Goal: Task Accomplishment & Management: Complete application form

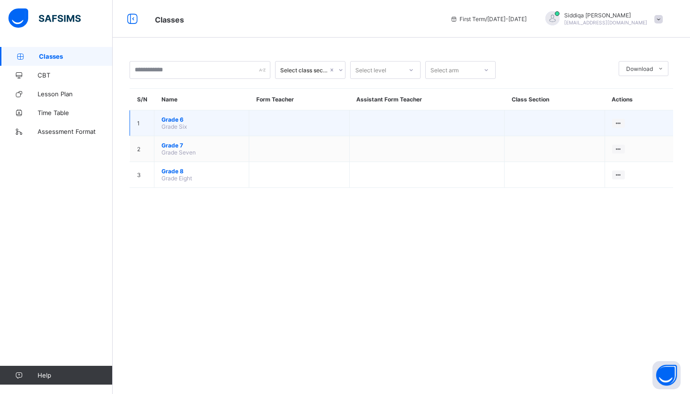
click at [170, 119] on span "Grade 6" at bounding box center [201, 119] width 80 height 7
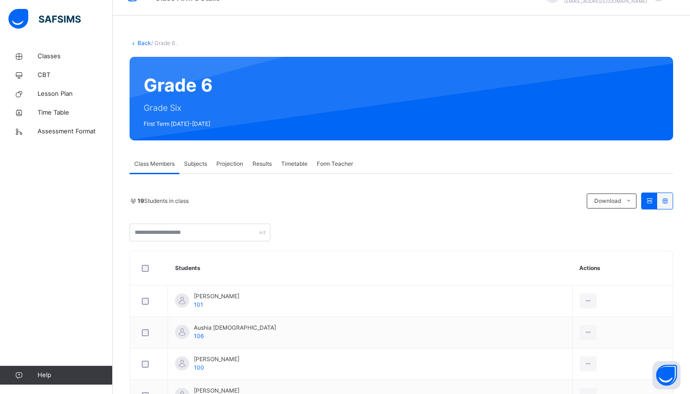
scroll to position [30, 0]
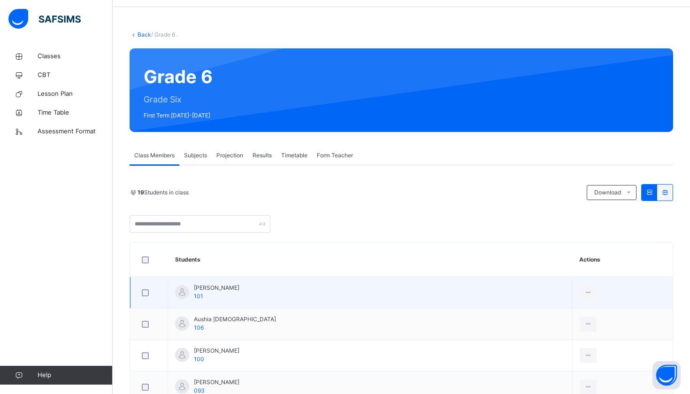
click at [196, 289] on span "Anabia Ousama" at bounding box center [217, 287] width 46 height 8
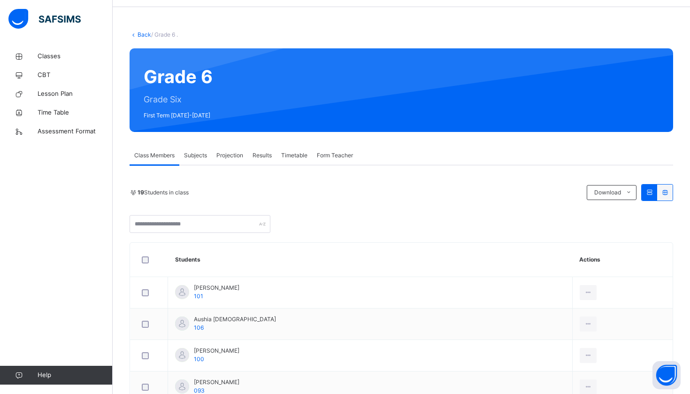
click at [190, 156] on span "Subjects" at bounding box center [195, 155] width 23 height 8
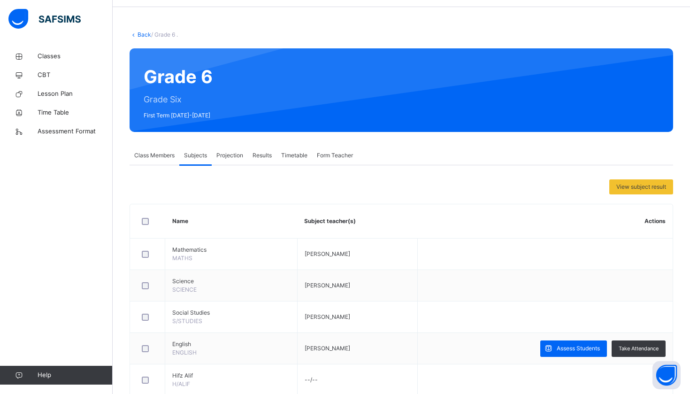
click at [236, 154] on span "Projection" at bounding box center [229, 155] width 27 height 8
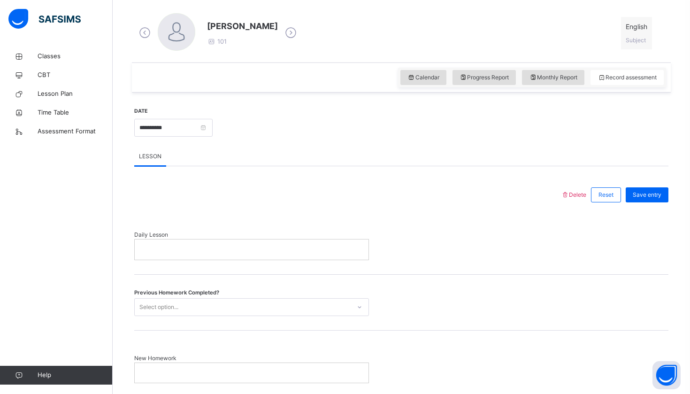
scroll to position [248, 0]
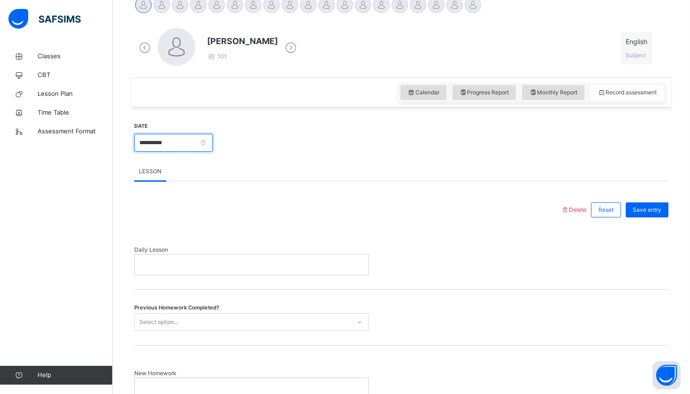
click at [200, 145] on input "**********" at bounding box center [173, 143] width 78 height 18
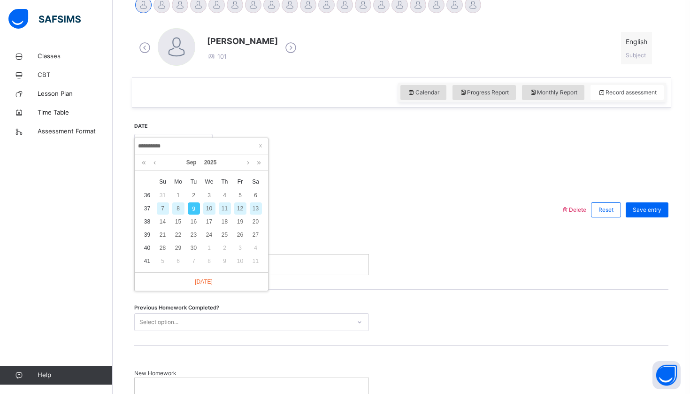
click at [174, 206] on div "8" at bounding box center [178, 208] width 12 height 12
type input "**********"
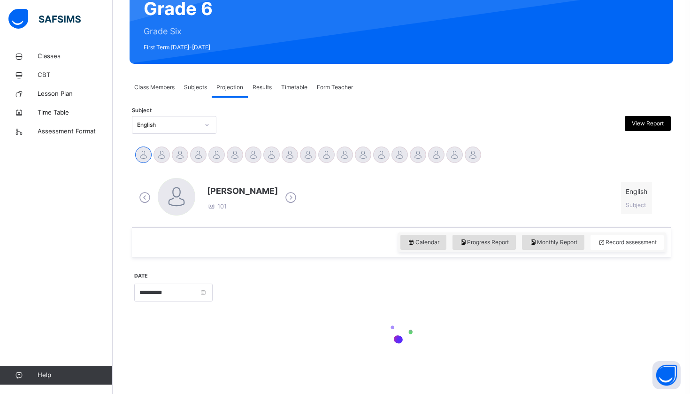
scroll to position [99, 0]
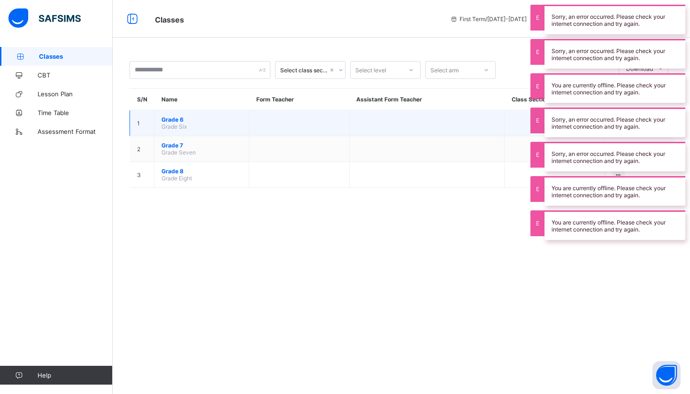
click at [177, 118] on span "Grade 6" at bounding box center [201, 119] width 80 height 7
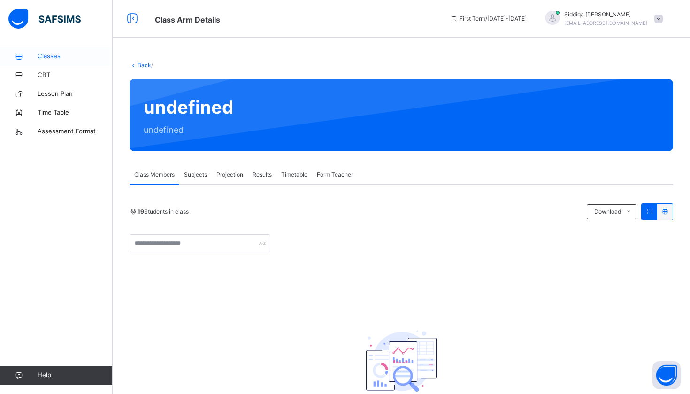
click at [53, 54] on span "Classes" at bounding box center [75, 56] width 75 height 9
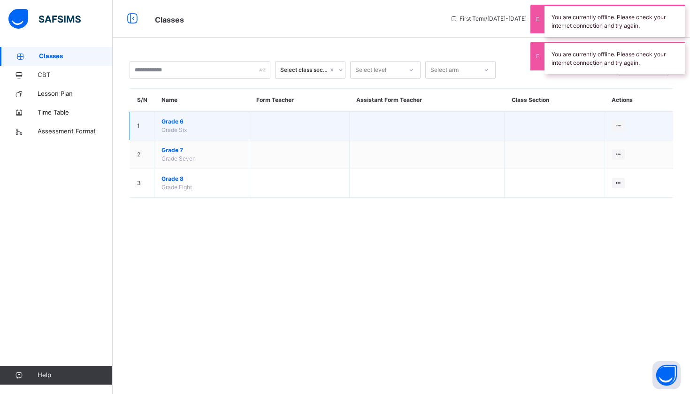
click at [191, 120] on span "Grade 6" at bounding box center [201, 121] width 80 height 8
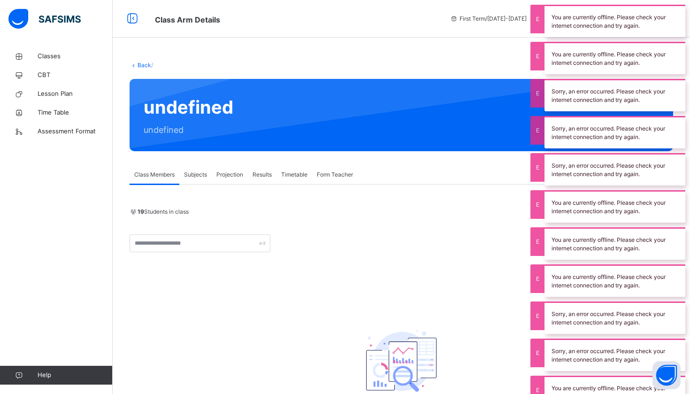
click at [234, 172] on span "Projection" at bounding box center [229, 174] width 27 height 8
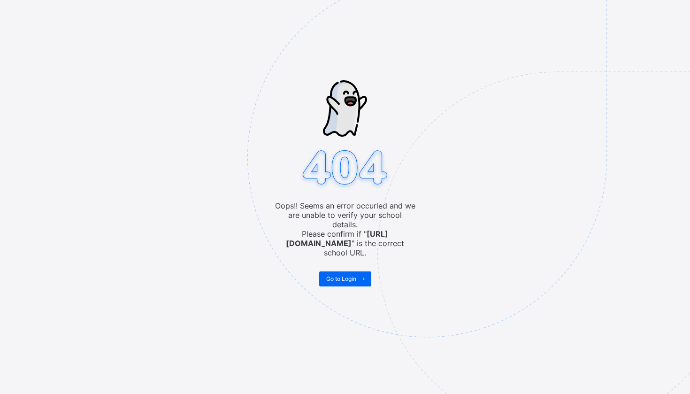
drag, startPoint x: 475, startPoint y: 27, endPoint x: 355, endPoint y: 190, distance: 202.7
click at [355, 190] on img at bounding box center [491, 204] width 489 height 454
click at [356, 275] on span "Go to Login" at bounding box center [341, 278] width 30 height 7
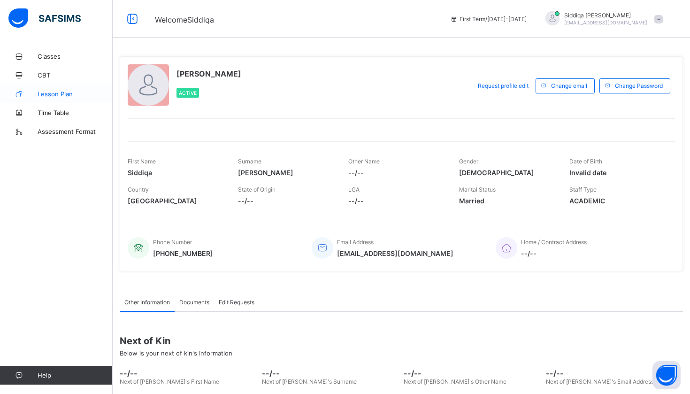
click at [72, 97] on span "Lesson Plan" at bounding box center [75, 94] width 75 height 8
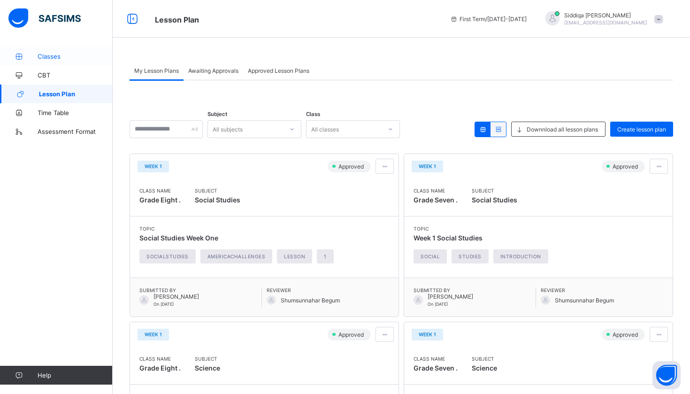
click at [53, 62] on link "Classes" at bounding box center [56, 56] width 113 height 19
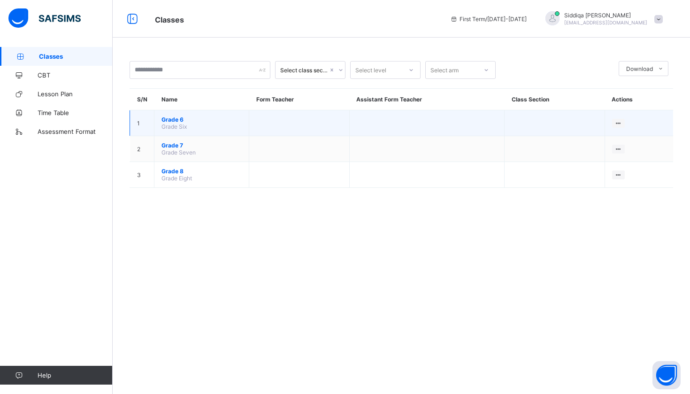
click at [167, 126] on span "Grade Six" at bounding box center [173, 126] width 25 height 7
click at [175, 122] on span "Grade 6" at bounding box center [201, 119] width 80 height 7
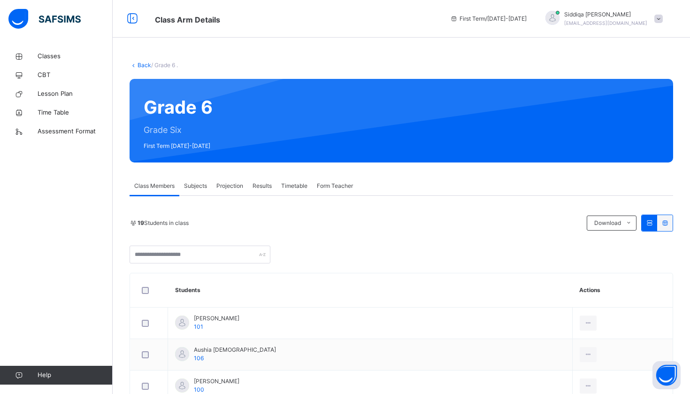
click at [240, 190] on span "Projection" at bounding box center [229, 186] width 27 height 8
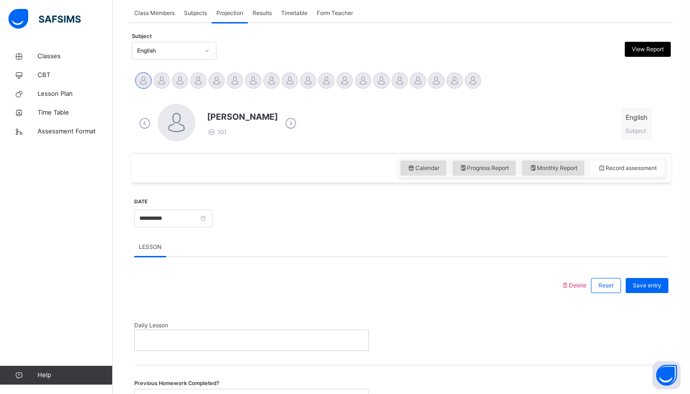
scroll to position [198, 0]
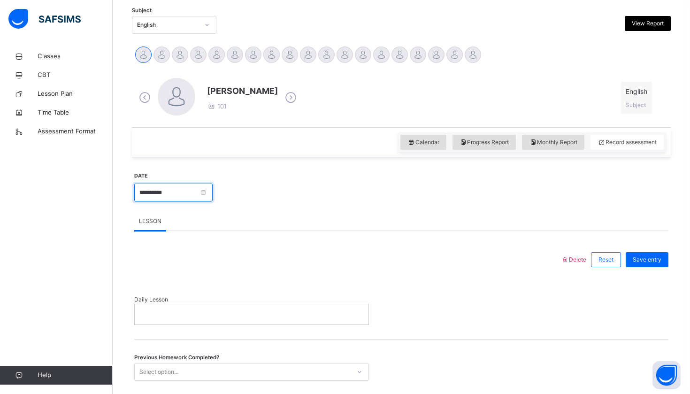
click at [213, 191] on input "**********" at bounding box center [173, 192] width 78 height 18
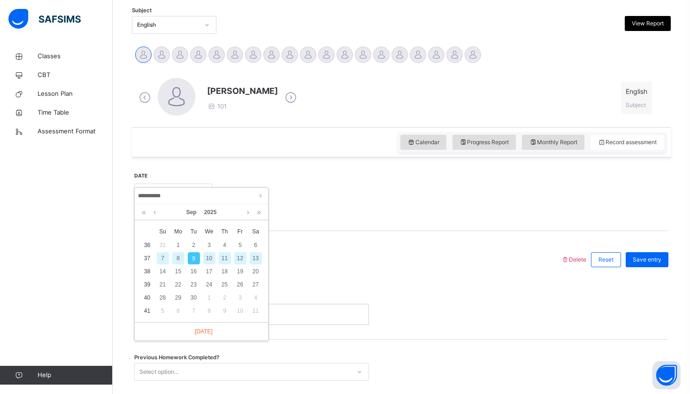
click at [176, 255] on div "8" at bounding box center [178, 258] width 12 height 12
type input "**********"
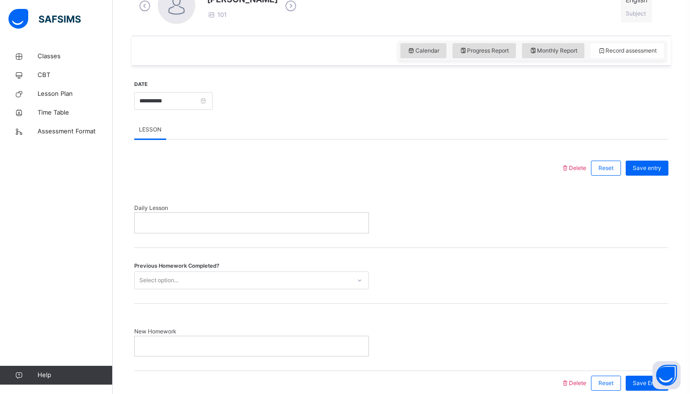
scroll to position [298, 0]
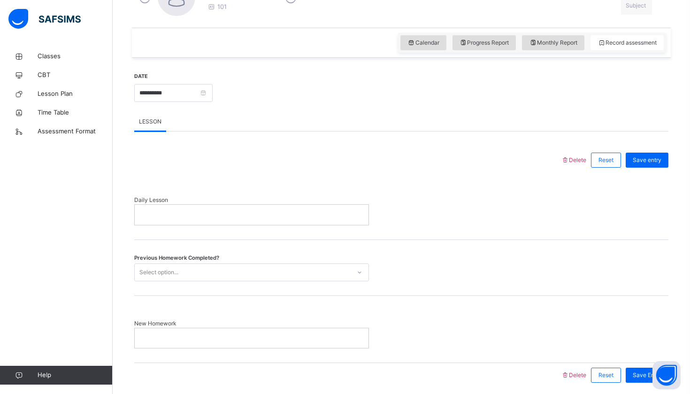
click at [236, 215] on p at bounding box center [252, 214] width 220 height 8
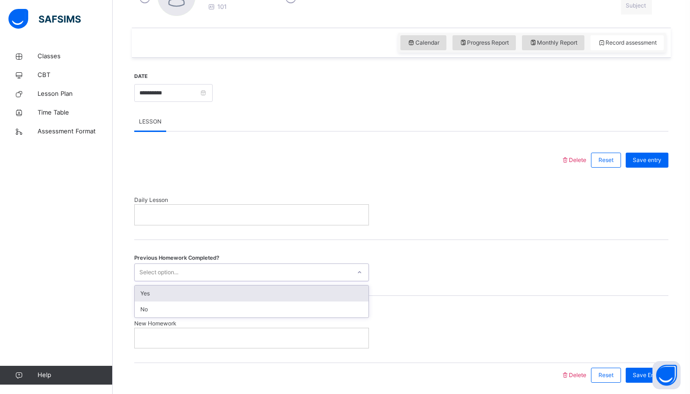
click at [223, 274] on div "Select option..." at bounding box center [243, 272] width 216 height 15
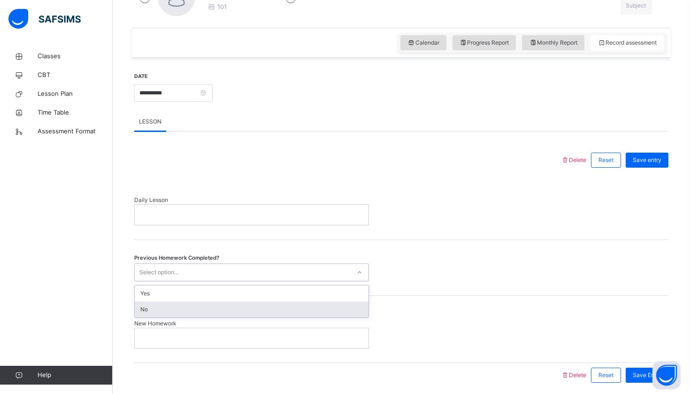
click at [212, 302] on div "No" at bounding box center [252, 309] width 234 height 16
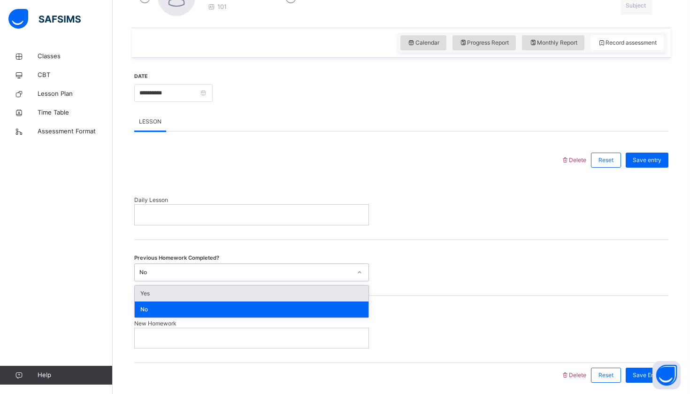
click at [206, 275] on div "No" at bounding box center [245, 272] width 212 height 8
click at [205, 283] on div "Previous Homework Completed? option No, selected. option Yes focused, 1 of 2. 2…" at bounding box center [401, 268] width 534 height 56
click at [202, 270] on div "No" at bounding box center [245, 272] width 212 height 8
click at [185, 292] on div "Yes" at bounding box center [252, 293] width 234 height 16
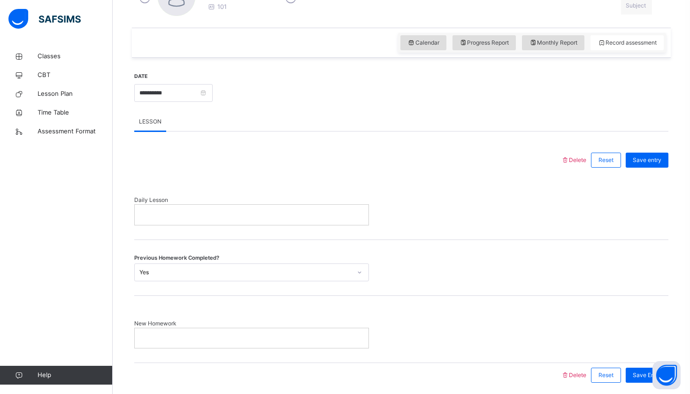
click at [199, 337] on p at bounding box center [252, 338] width 220 height 8
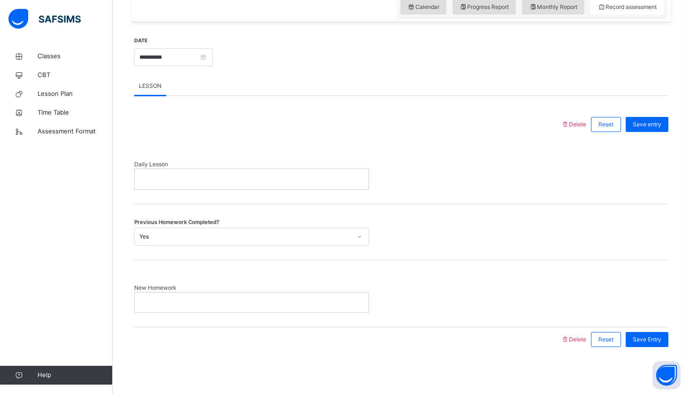
scroll to position [333, 0]
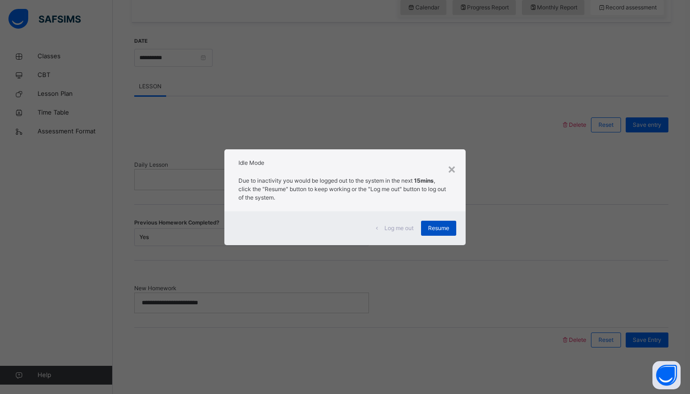
click at [442, 224] on span "Resume" at bounding box center [438, 228] width 21 height 8
